Goal: Entertainment & Leisure: Consume media (video, audio)

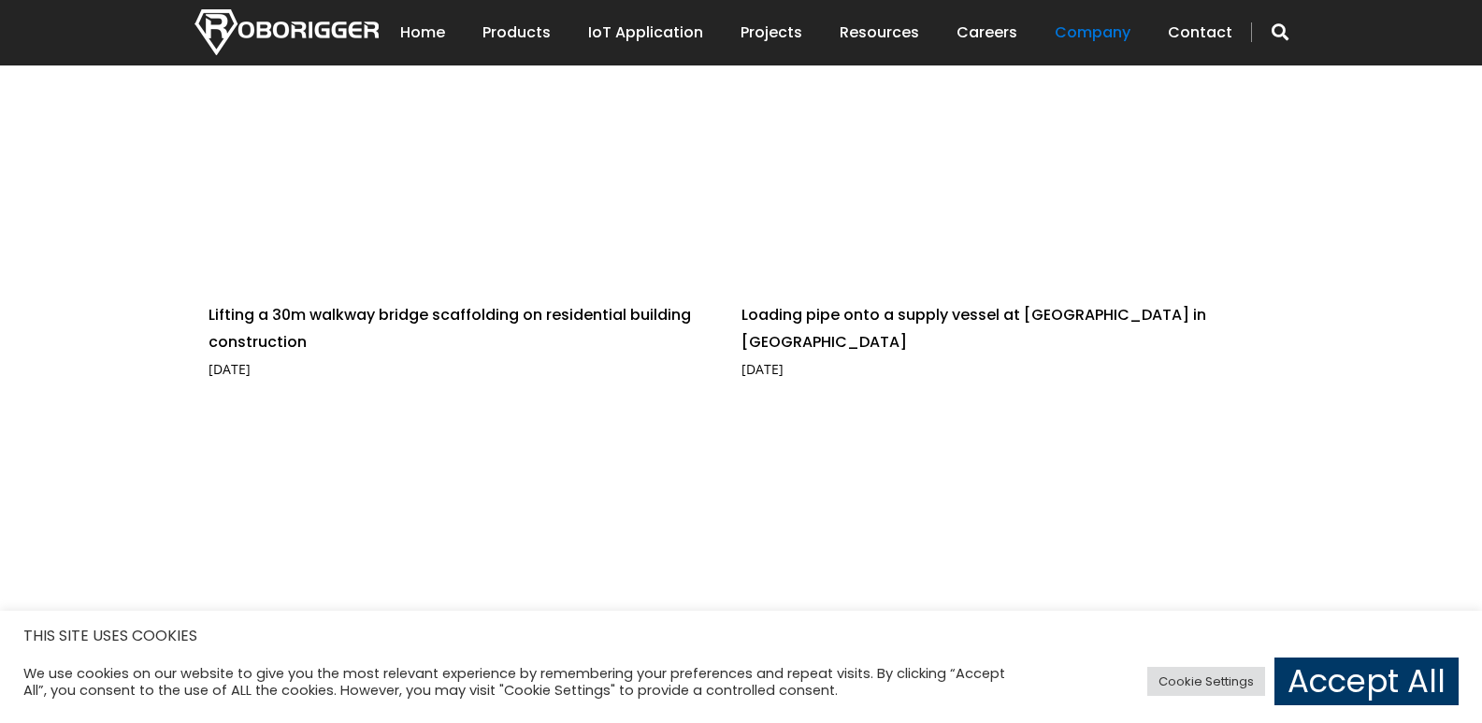
scroll to position [1235, 0]
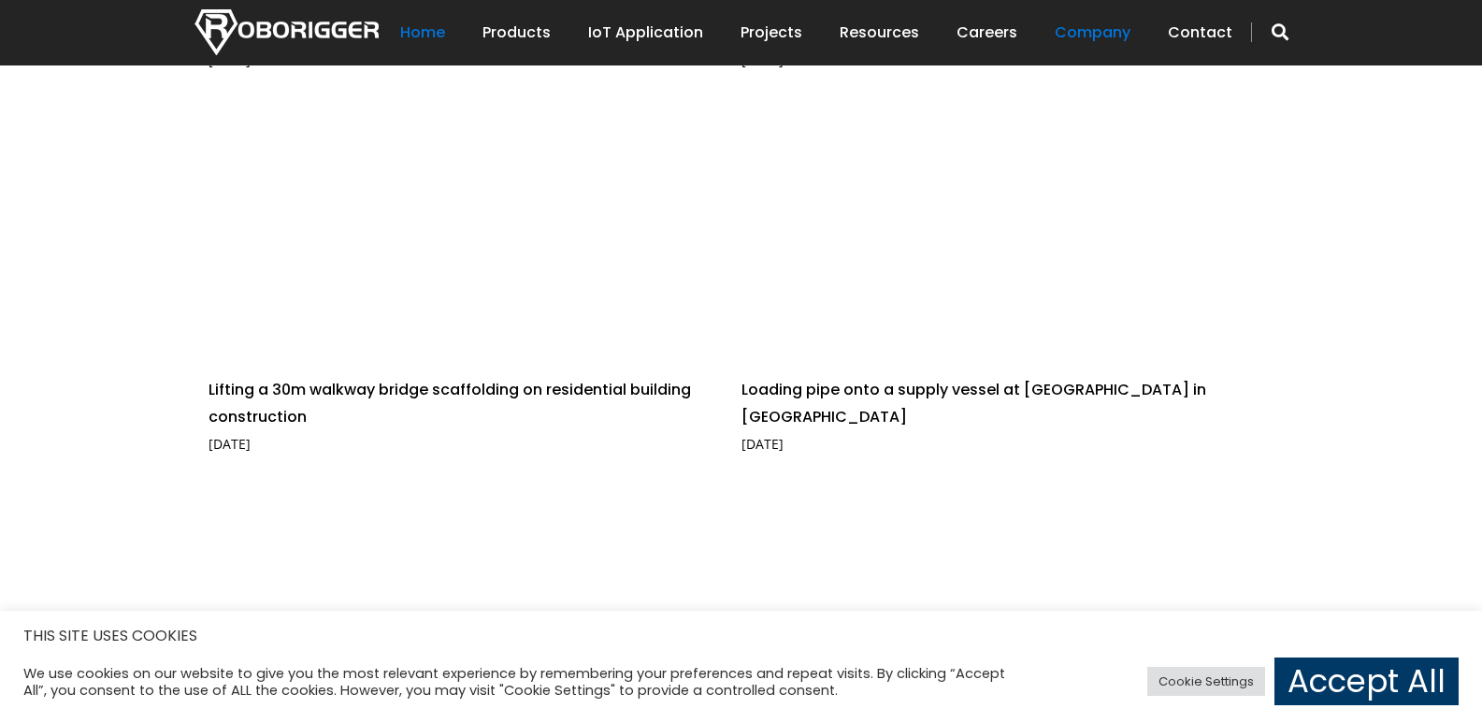
click at [444, 32] on link "Home" at bounding box center [422, 33] width 45 height 58
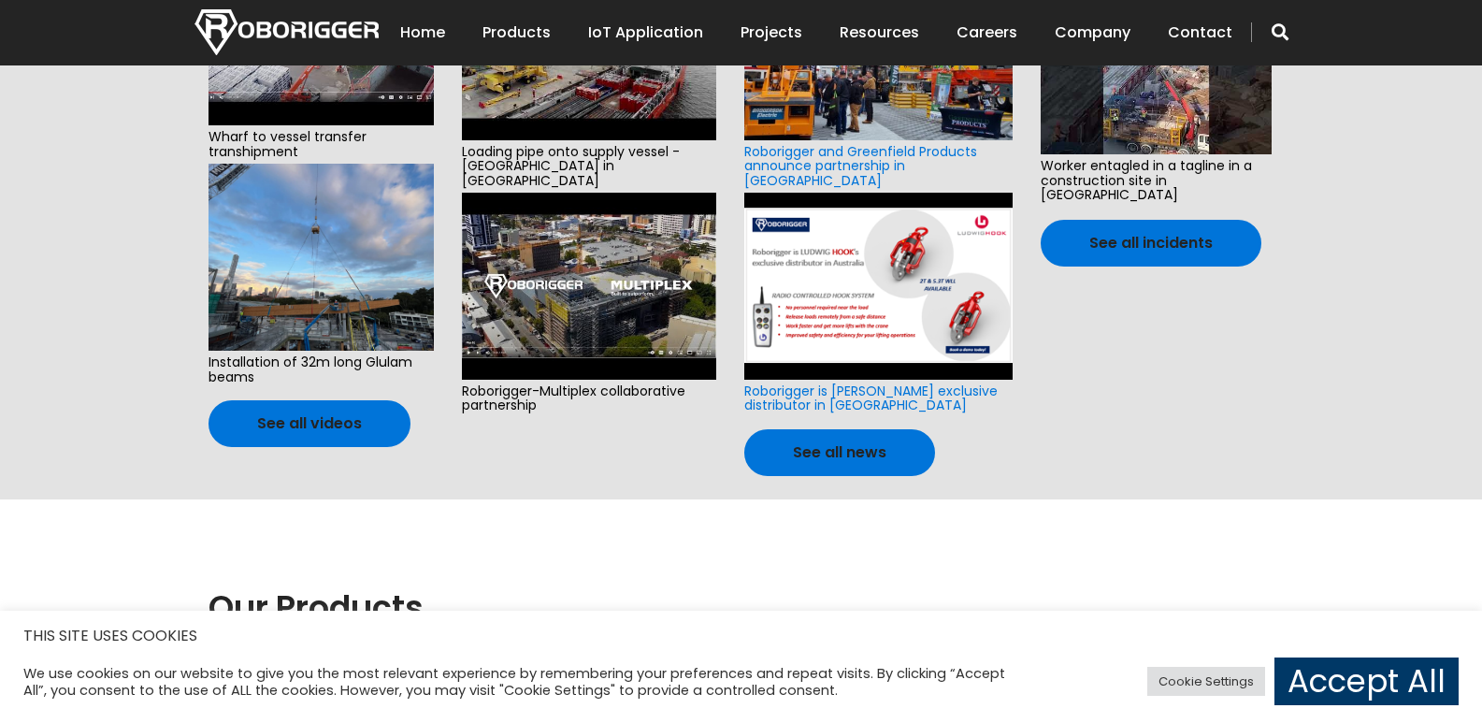
scroll to position [846, 0]
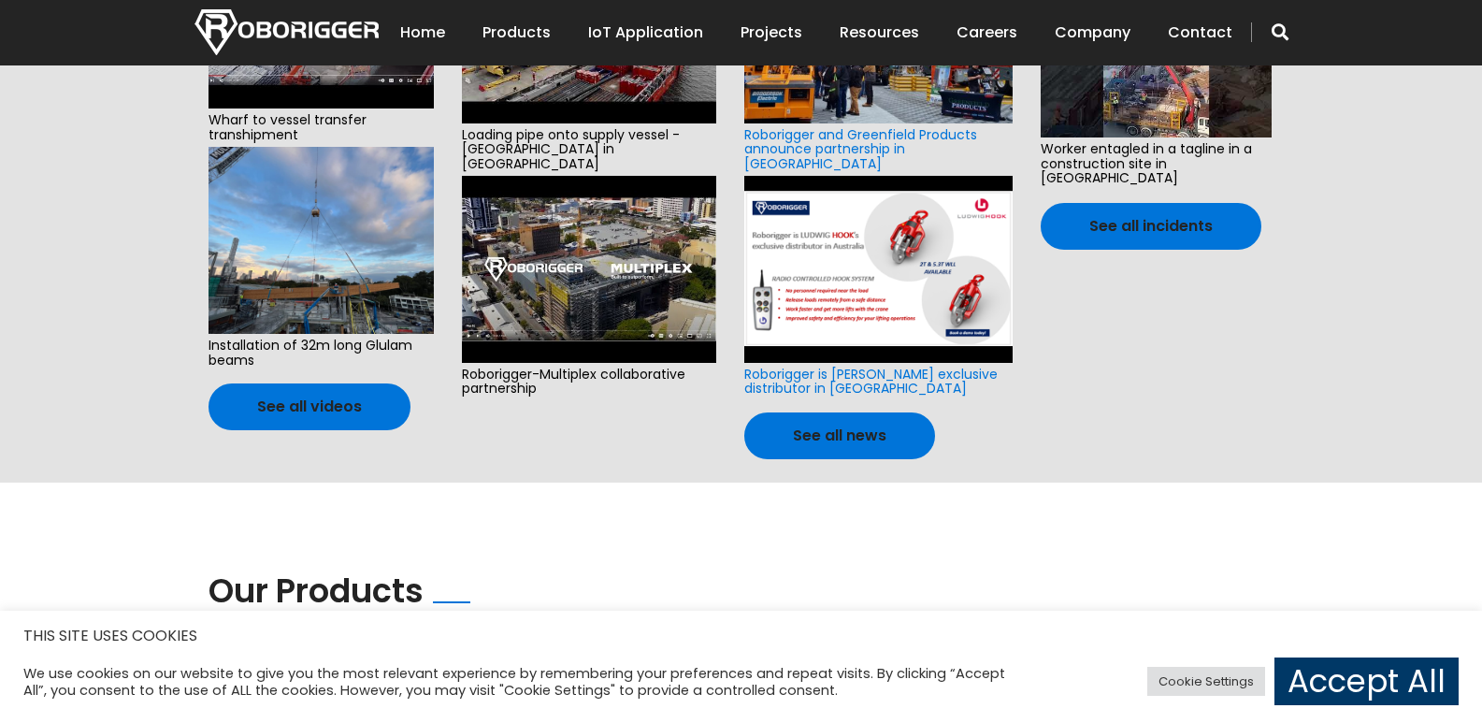
click at [1481, 180] on section "Latest Videos Data Centre NEXTDC Wharf to vessel transfer transhipment Installa…" at bounding box center [741, 63] width 1482 height 840
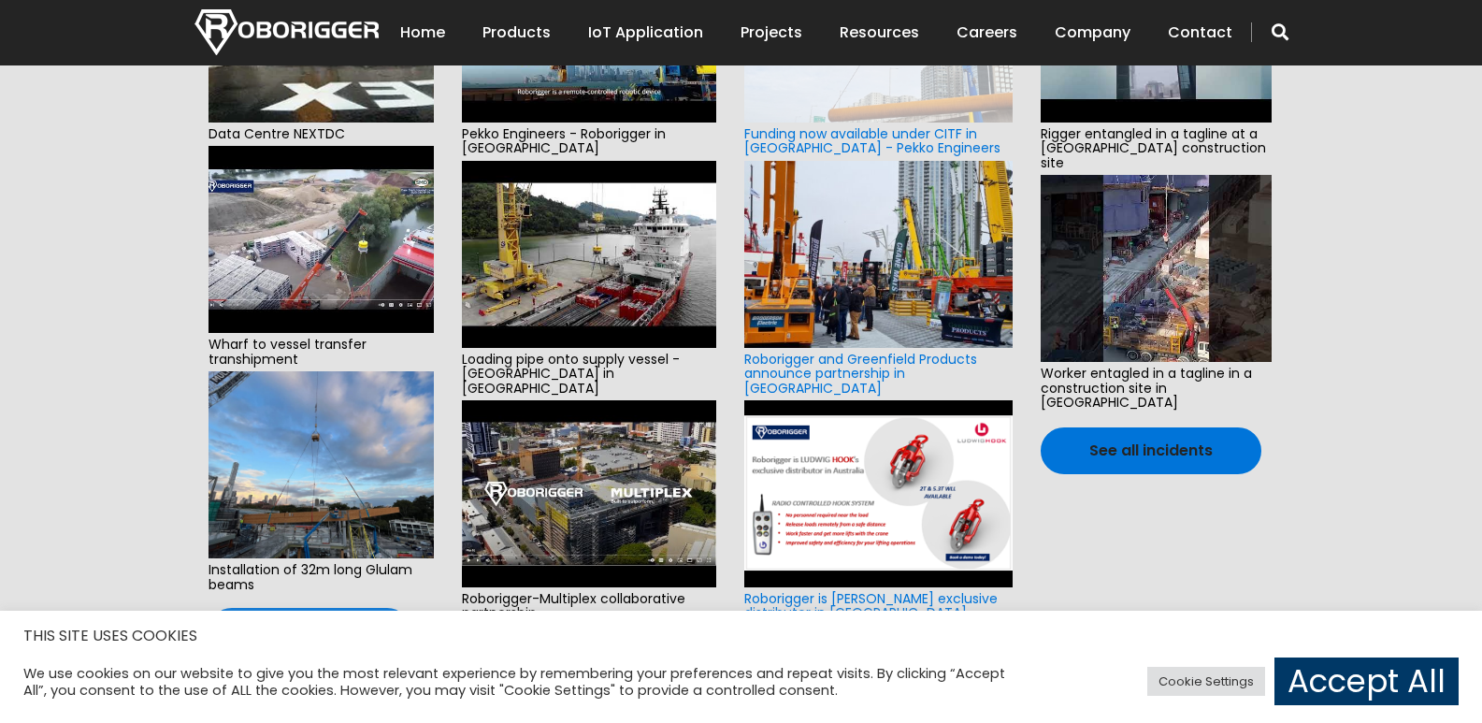
scroll to position [585, 0]
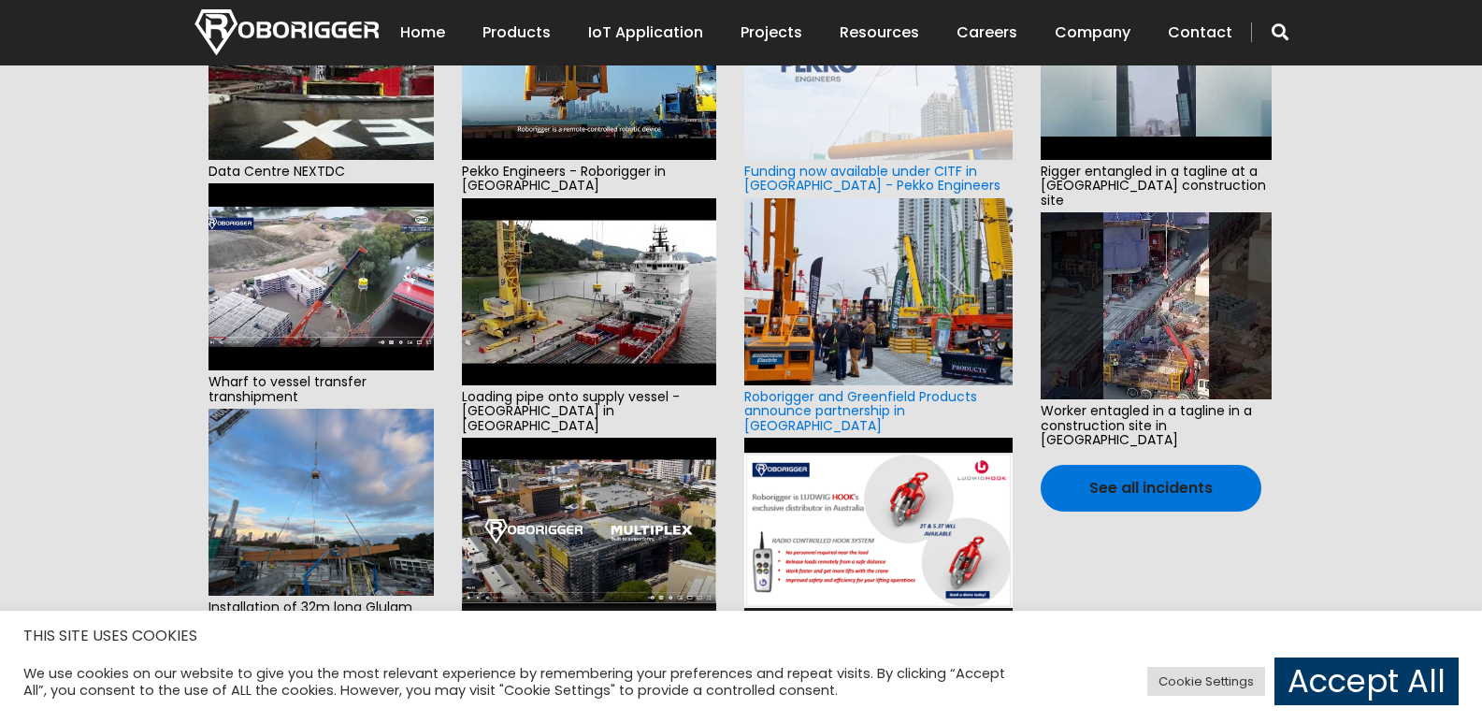
click at [860, 545] on img at bounding box center [879, 531] width 268 height 187
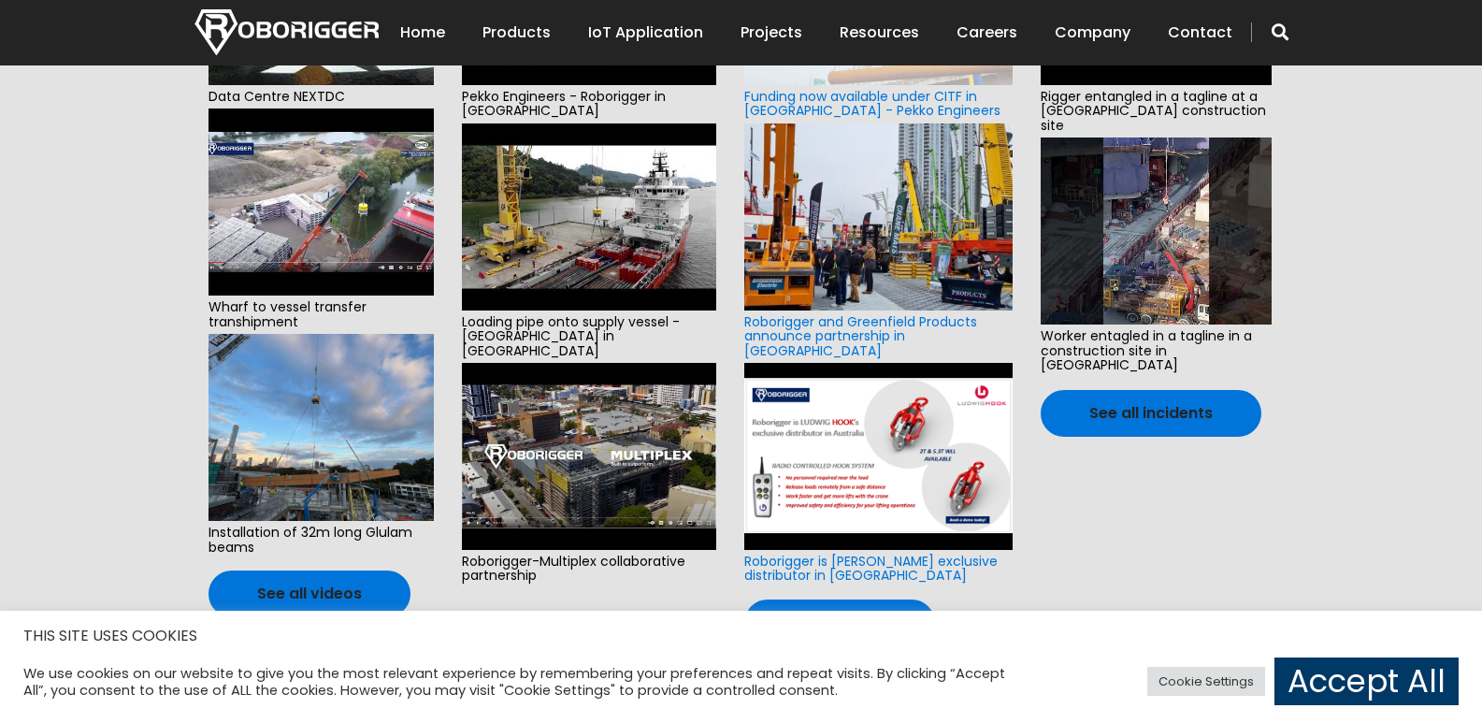
scroll to position [697, 0]
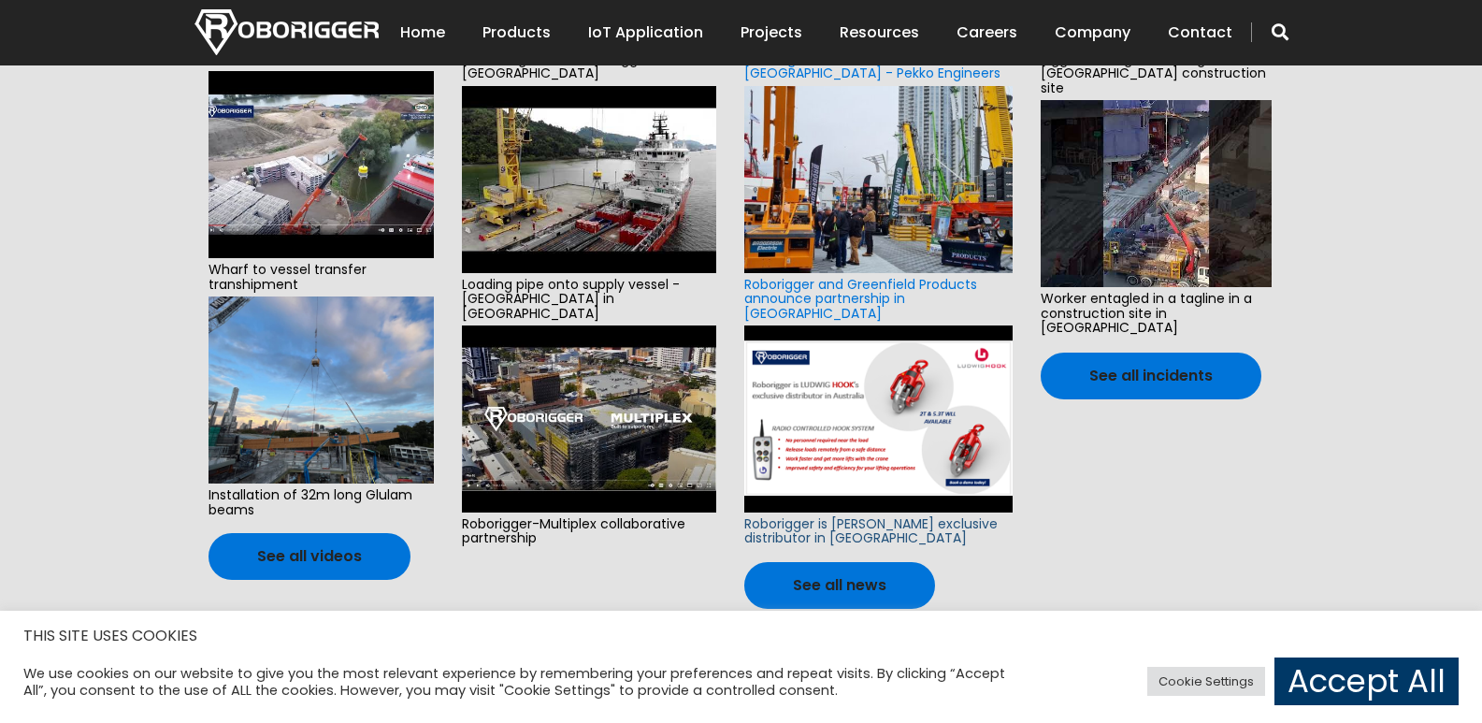
click at [847, 520] on link "Roborigger is [PERSON_NAME] exclusive distributor in [GEOGRAPHIC_DATA]" at bounding box center [871, 530] width 253 height 33
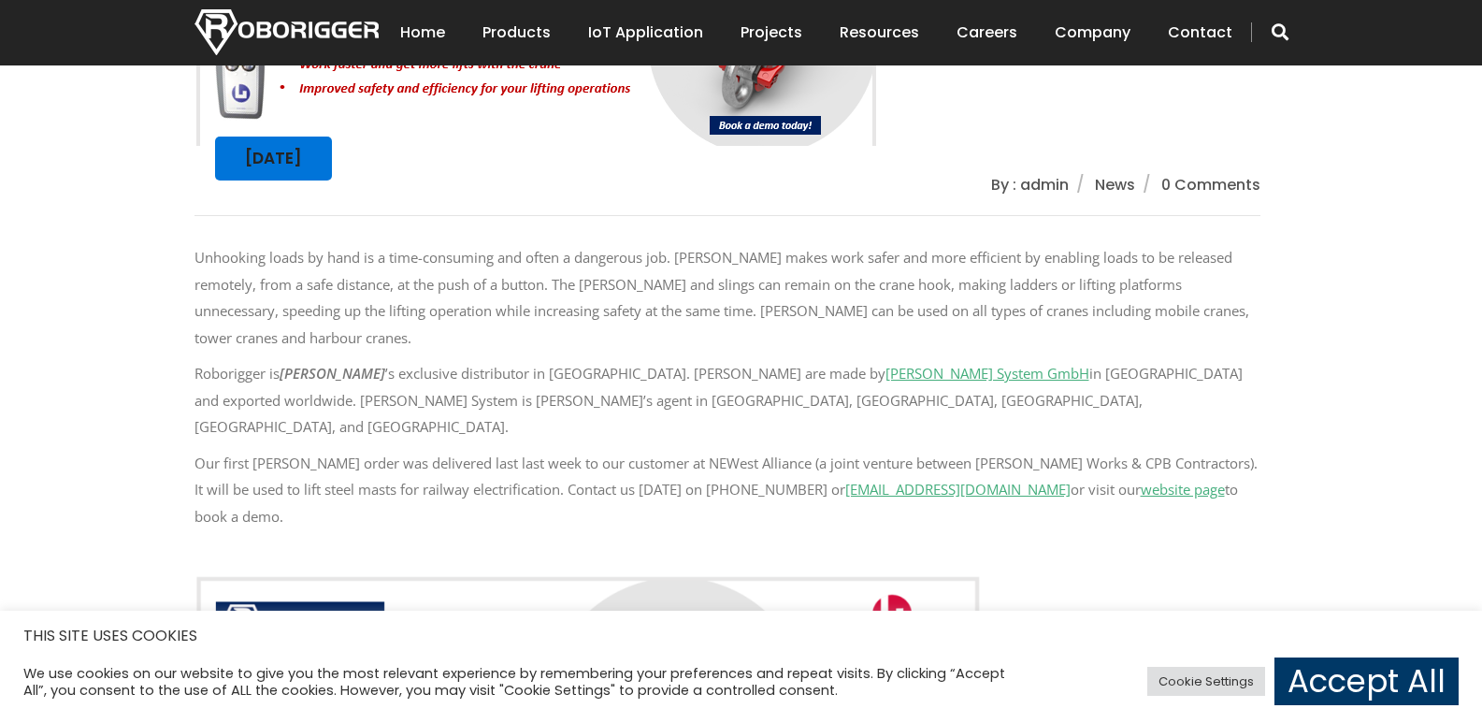
scroll to position [935, 0]
